Goal: Task Accomplishment & Management: Manage account settings

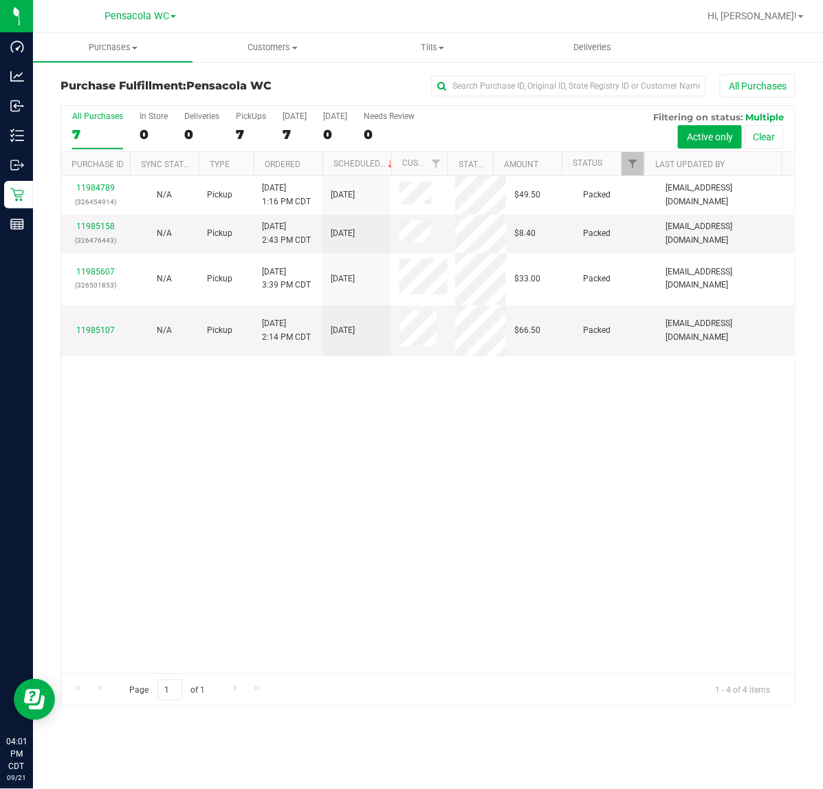
click at [308, 159] on th "Ordered" at bounding box center [288, 164] width 69 height 24
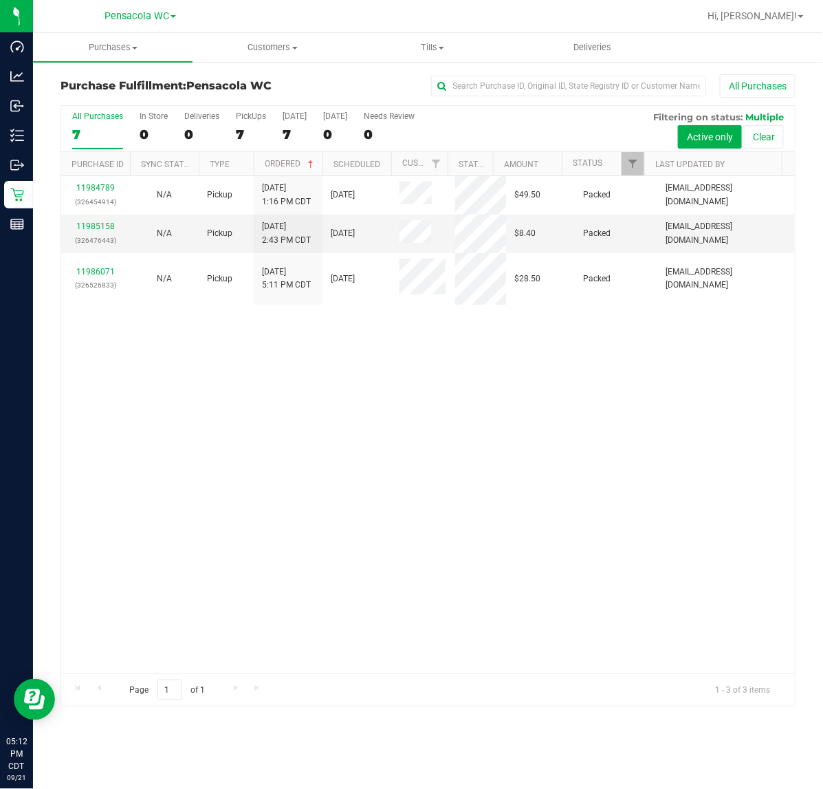
click at [12, 129] on icon at bounding box center [17, 136] width 14 height 14
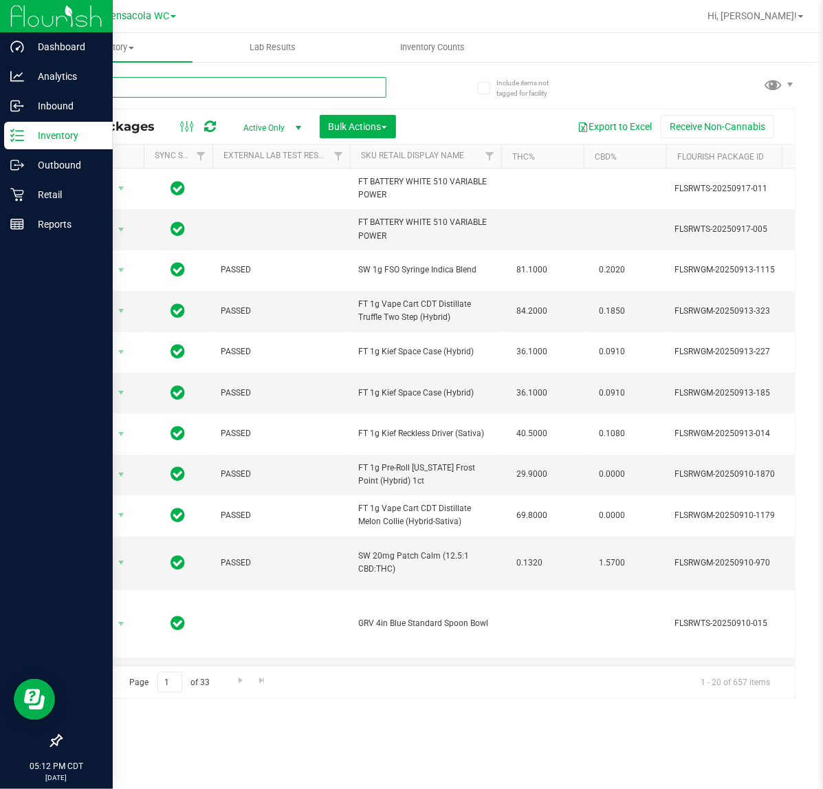
click at [222, 83] on input "text" at bounding box center [224, 87] width 326 height 21
type input "abp"
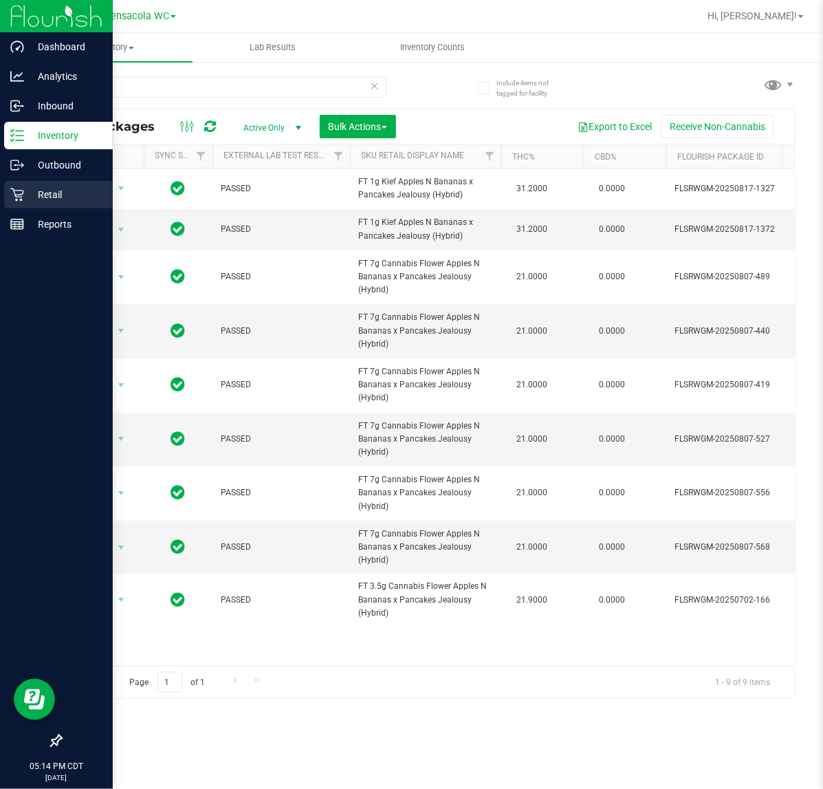
click at [17, 197] on icon at bounding box center [17, 195] width 14 height 14
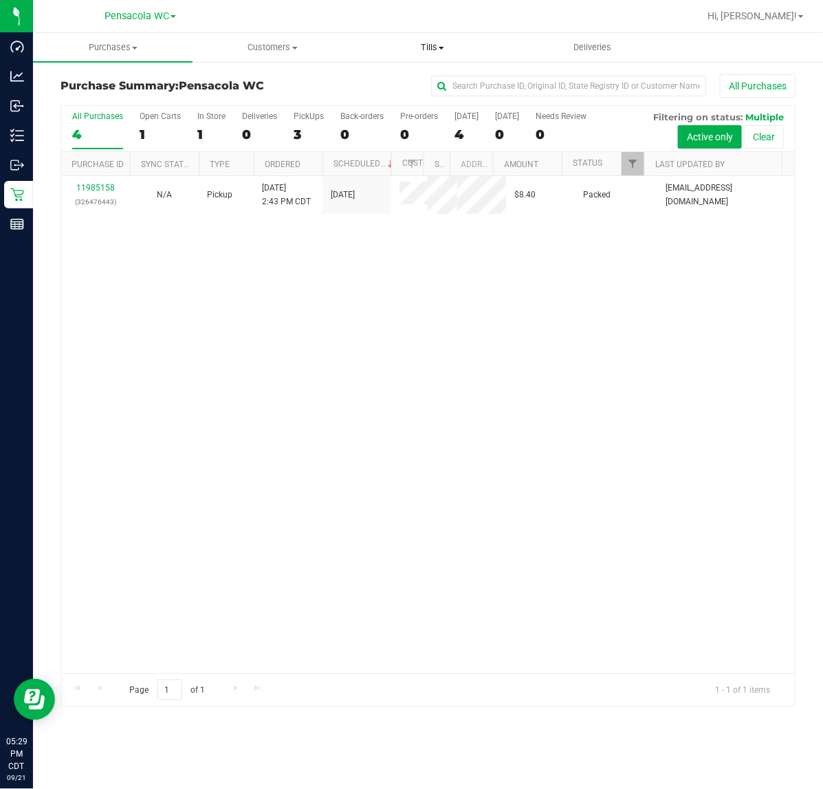
click at [444, 48] on span at bounding box center [442, 48] width 6 height 3
click at [437, 84] on span "Manage tills" at bounding box center [399, 83] width 93 height 12
